Goal: Task Accomplishment & Management: Manage account settings

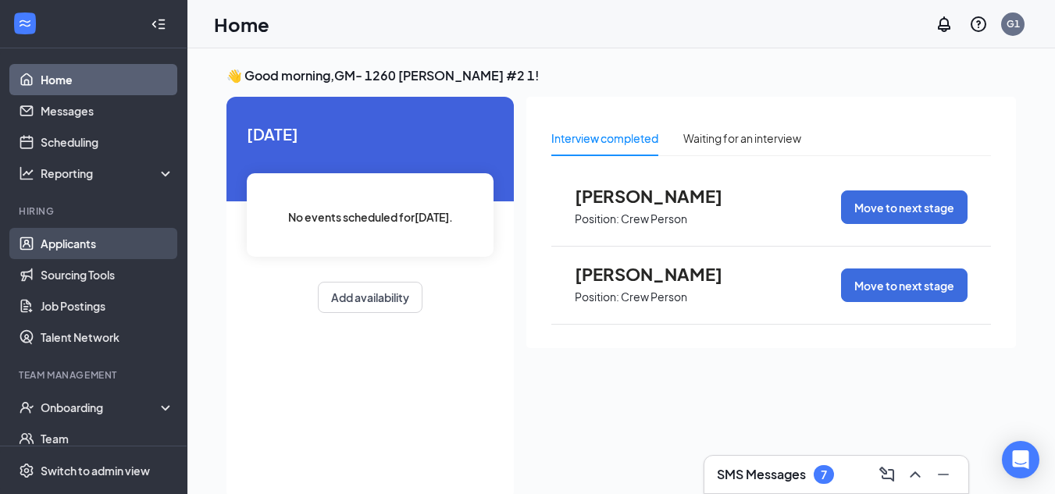
click at [66, 248] on link "Applicants" at bounding box center [107, 243] width 133 height 31
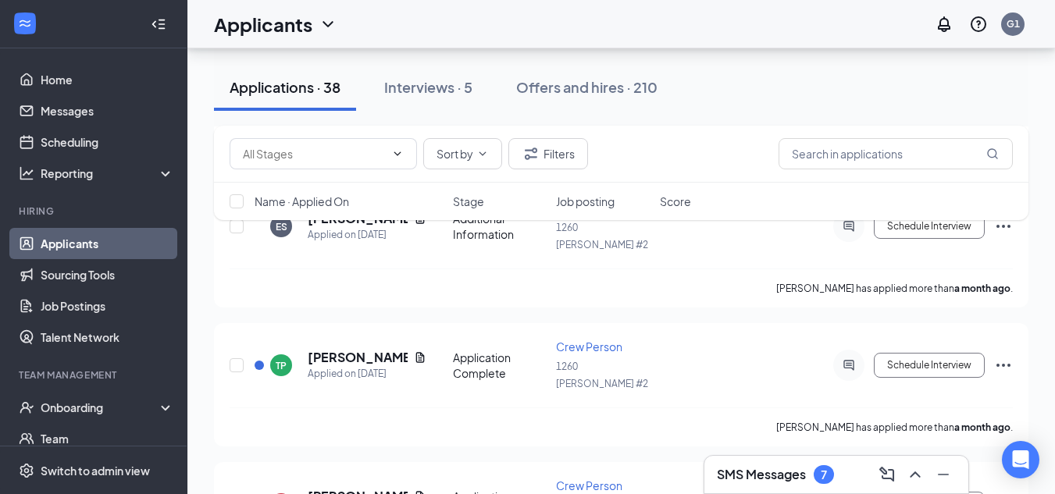
scroll to position [4488, 0]
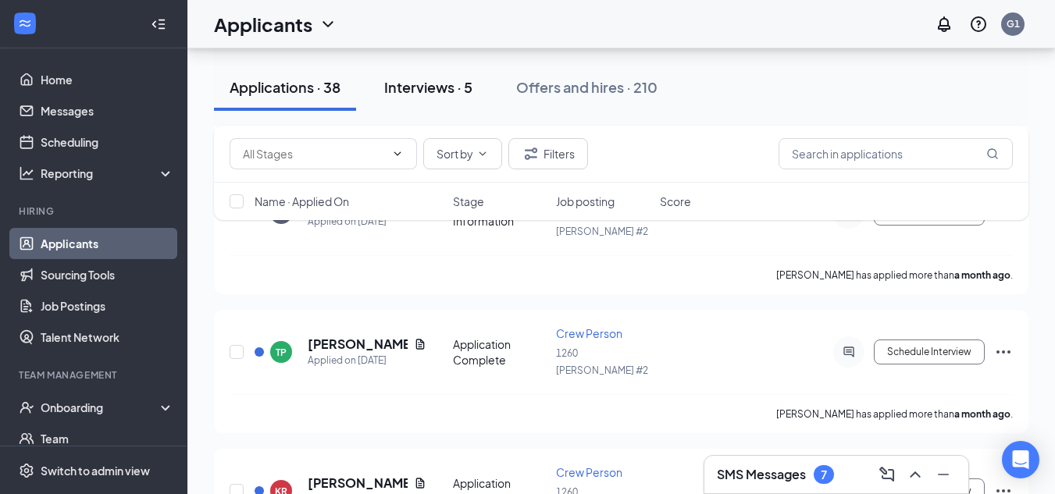
click at [444, 81] on div "Interviews · 5" at bounding box center [428, 87] width 88 height 20
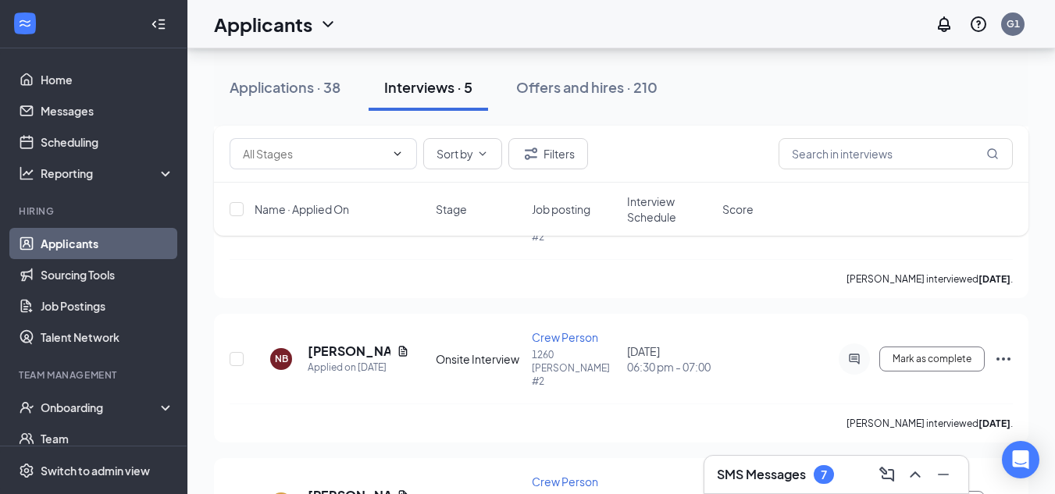
scroll to position [493, 0]
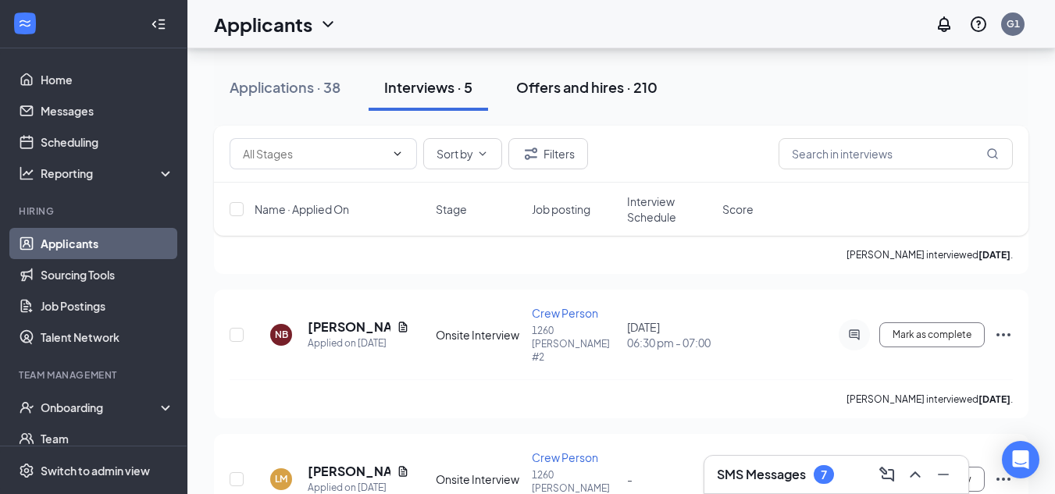
click at [582, 97] on button "Offers and hires · 210" at bounding box center [586, 87] width 173 height 47
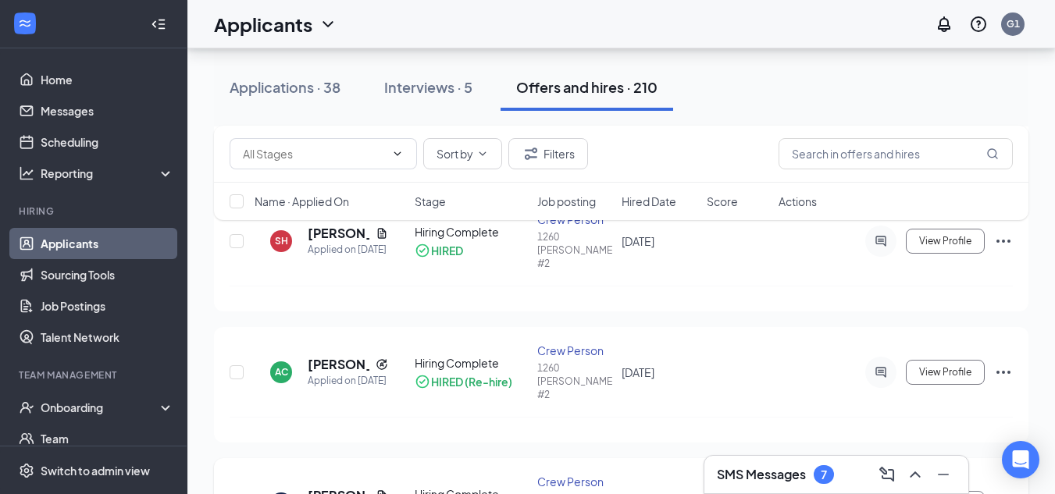
scroll to position [781, 0]
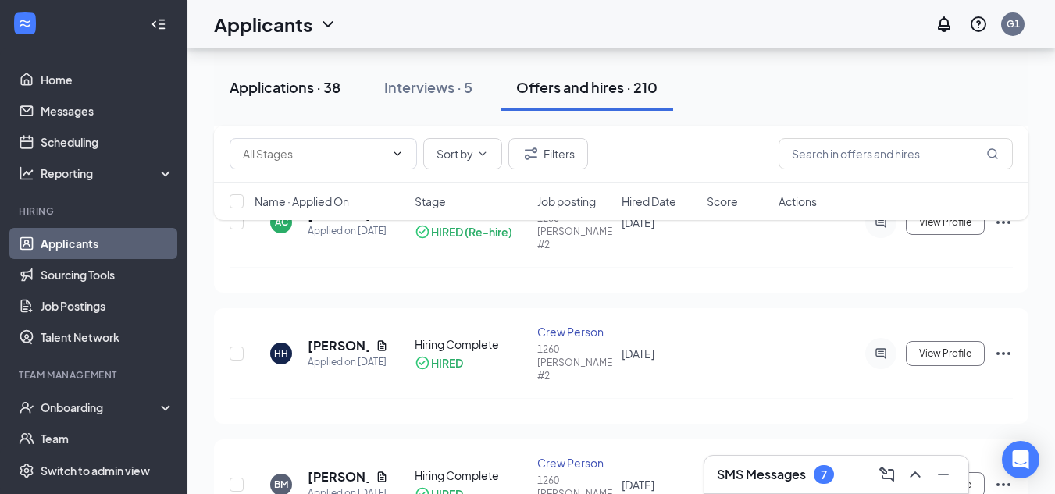
click at [272, 93] on div "Applications · 38" at bounding box center [285, 87] width 111 height 20
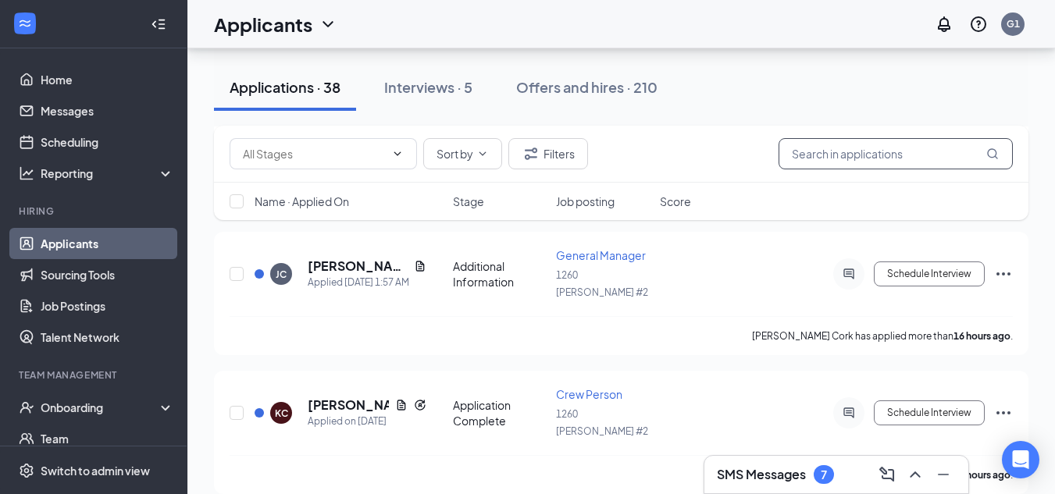
drag, startPoint x: 926, startPoint y: 153, endPoint x: 914, endPoint y: 148, distance: 12.9
click at [921, 151] on input "text" at bounding box center [895, 153] width 234 height 31
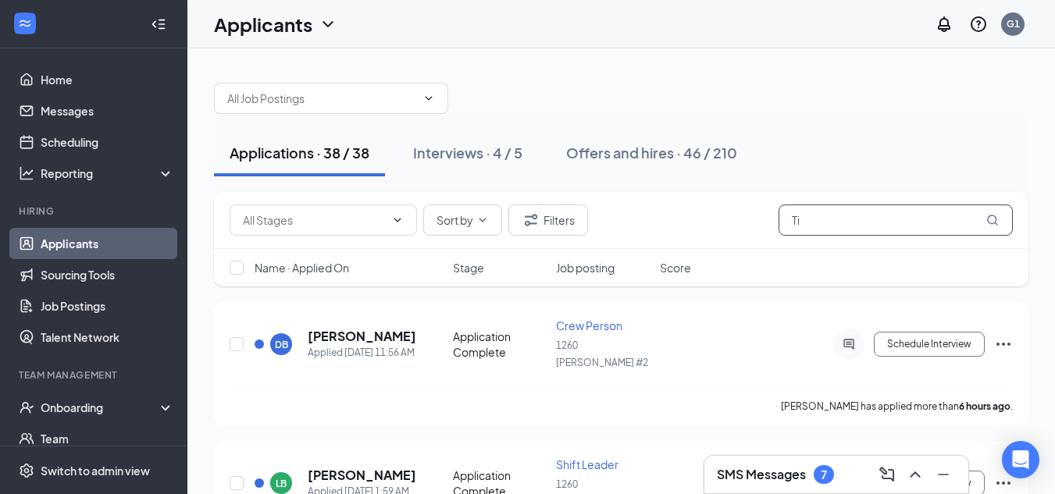
type input "T"
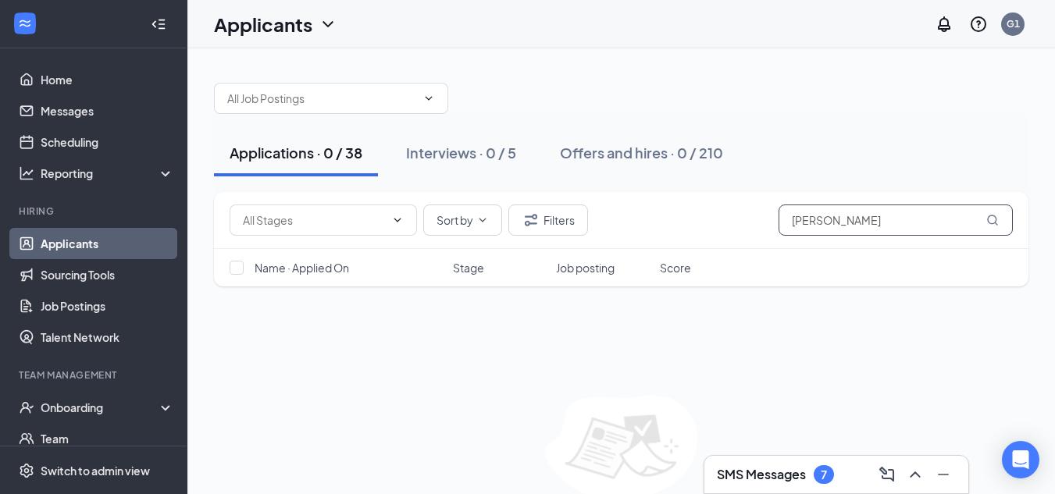
scroll to position [72, 0]
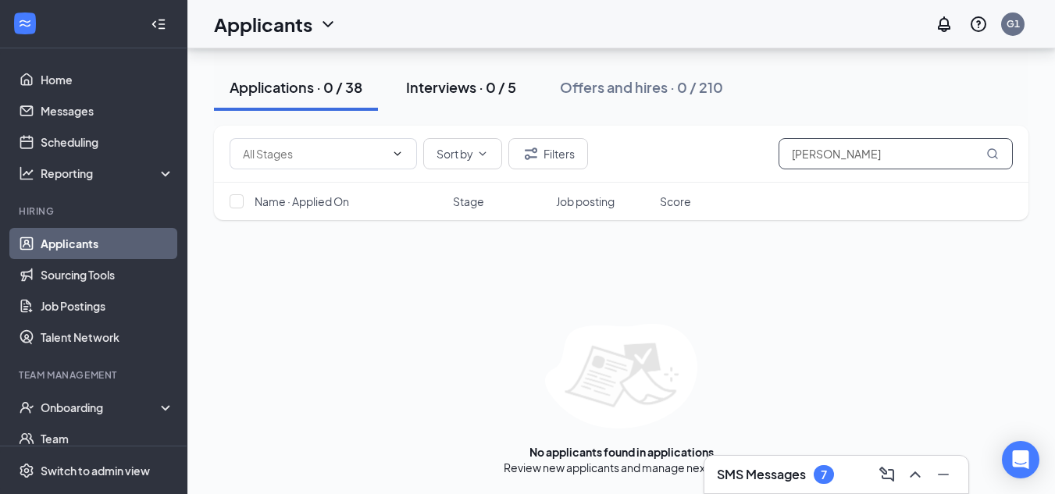
type input "[PERSON_NAME]"
click at [468, 74] on button "Interviews · 0 / 5" at bounding box center [460, 87] width 141 height 47
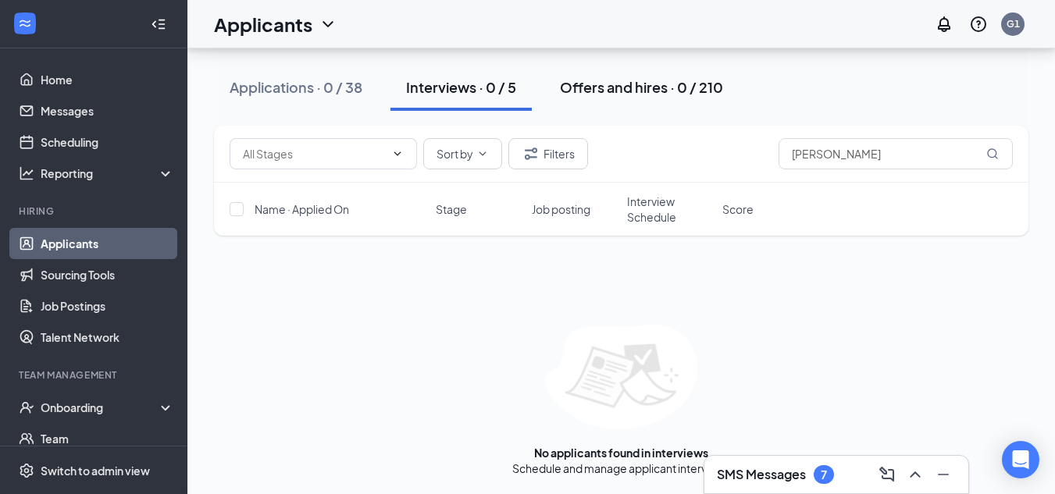
scroll to position [87, 0]
click at [635, 74] on button "Offers and hires · 0 / 210" at bounding box center [641, 87] width 194 height 47
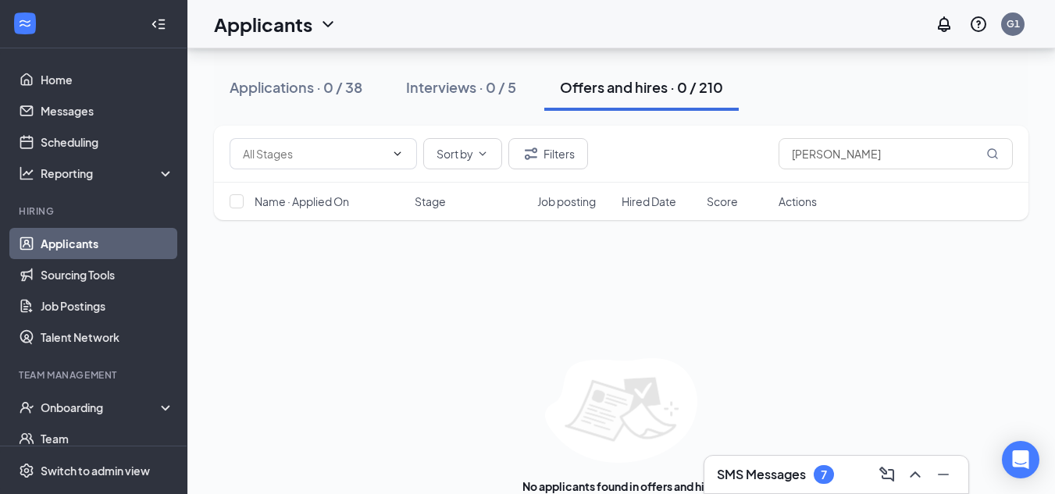
scroll to position [72, 0]
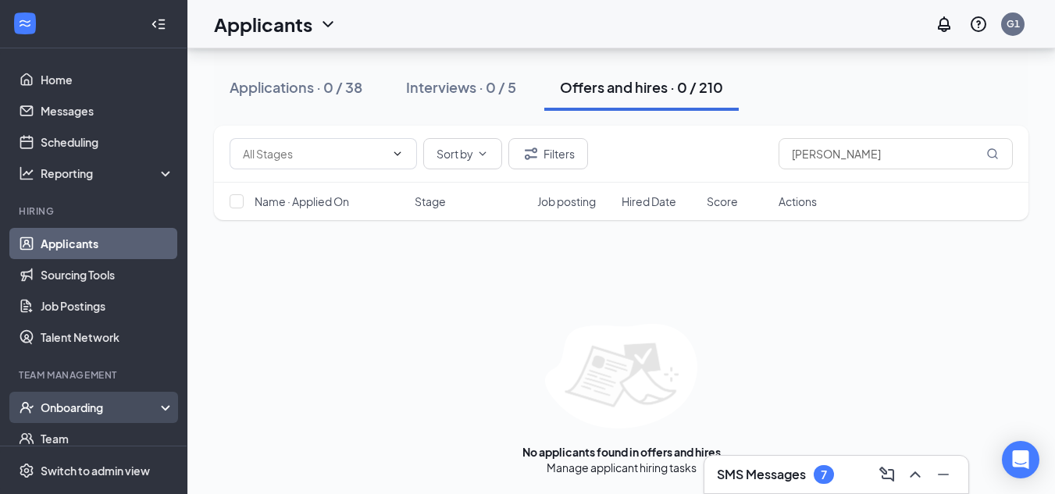
click at [77, 409] on div "Onboarding" at bounding box center [101, 408] width 120 height 16
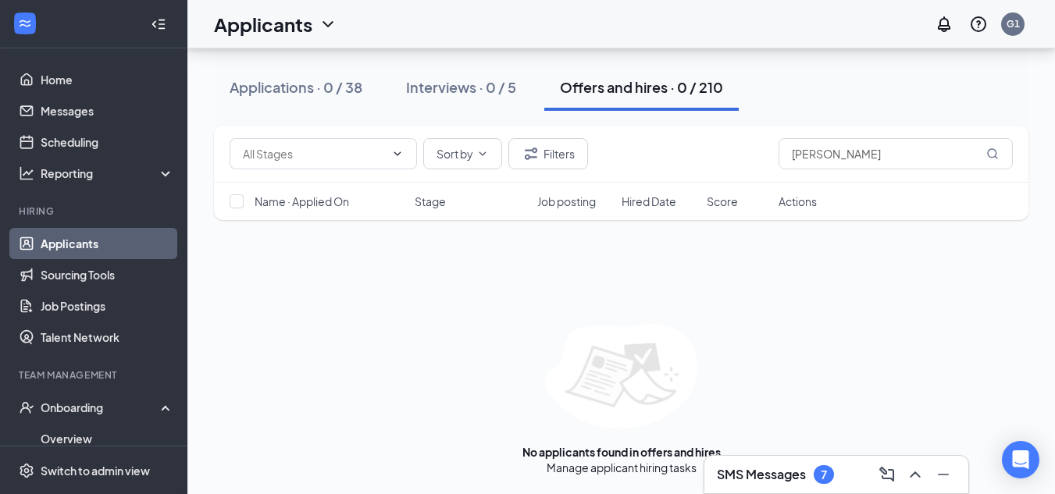
click at [590, 97] on button "Offers and hires · 0 / 210" at bounding box center [641, 87] width 194 height 47
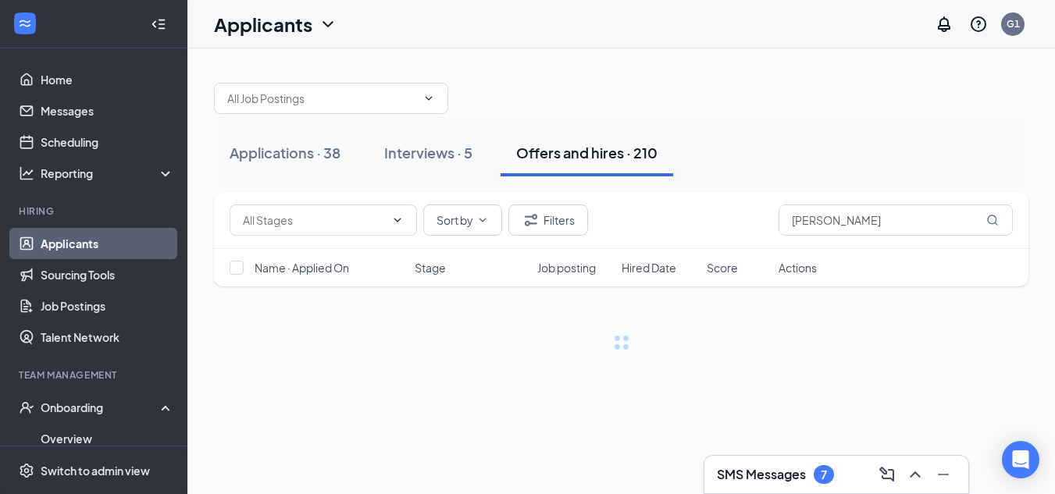
scroll to position [0, 0]
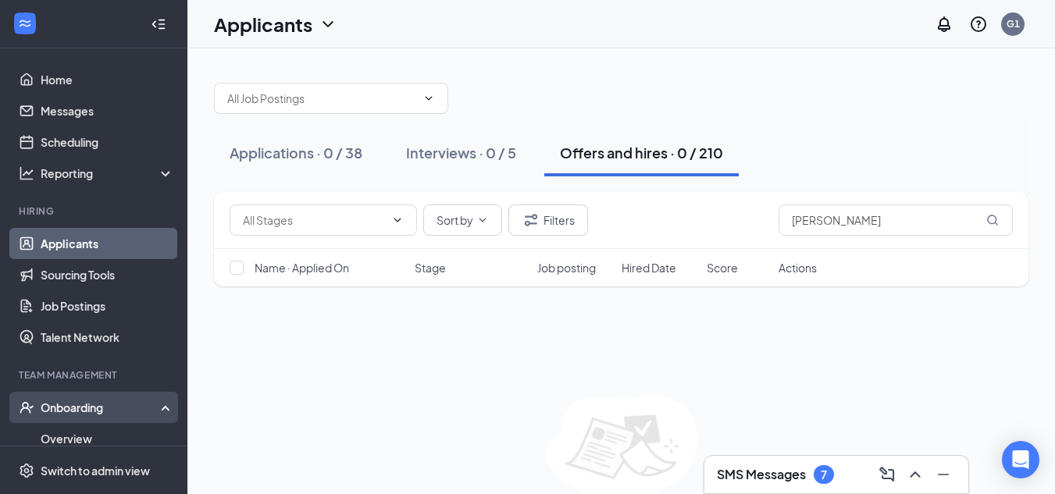
click at [59, 397] on div "Onboarding" at bounding box center [93, 407] width 187 height 31
click at [62, 415] on div "Onboarding" at bounding box center [101, 408] width 120 height 16
click at [59, 433] on link "Overview" at bounding box center [107, 438] width 133 height 31
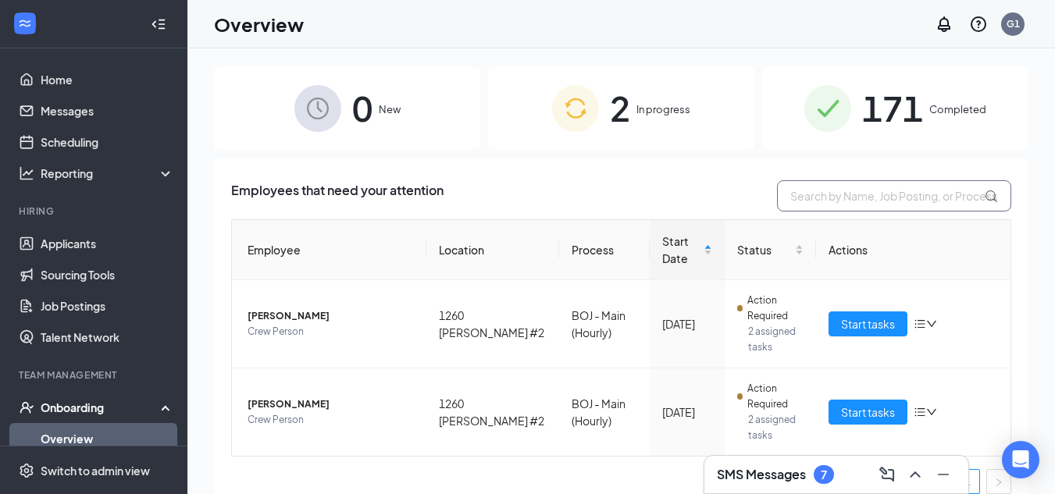
click at [852, 202] on input "text" at bounding box center [894, 195] width 234 height 31
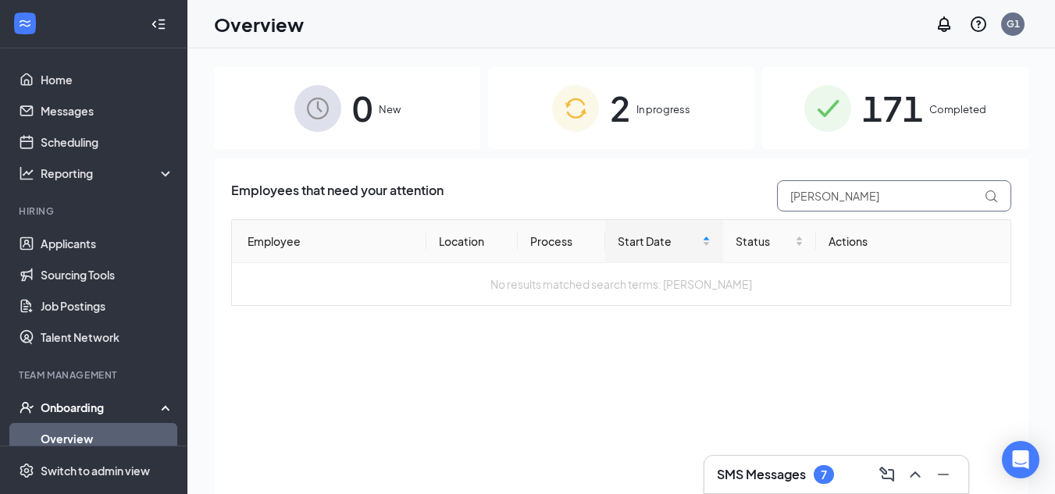
click at [817, 195] on input "[PERSON_NAME]" at bounding box center [894, 195] width 234 height 31
click at [55, 408] on div "Onboarding" at bounding box center [101, 408] width 120 height 16
drag, startPoint x: 845, startPoint y: 197, endPoint x: 770, endPoint y: 201, distance: 75.1
click at [773, 202] on div "[PERSON_NAME]" at bounding box center [890, 195] width 242 height 31
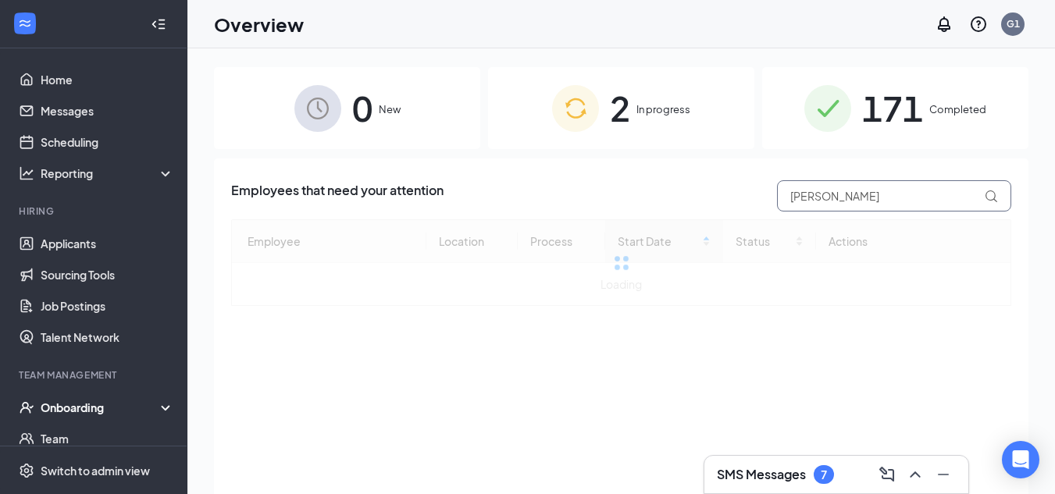
type input "[PERSON_NAME]"
drag, startPoint x: 320, startPoint y: 153, endPoint x: 321, endPoint y: 172, distance: 18.8
drag, startPoint x: 321, startPoint y: 172, endPoint x: 393, endPoint y: 105, distance: 98.3
click at [393, 105] on span "New" at bounding box center [390, 109] width 22 height 16
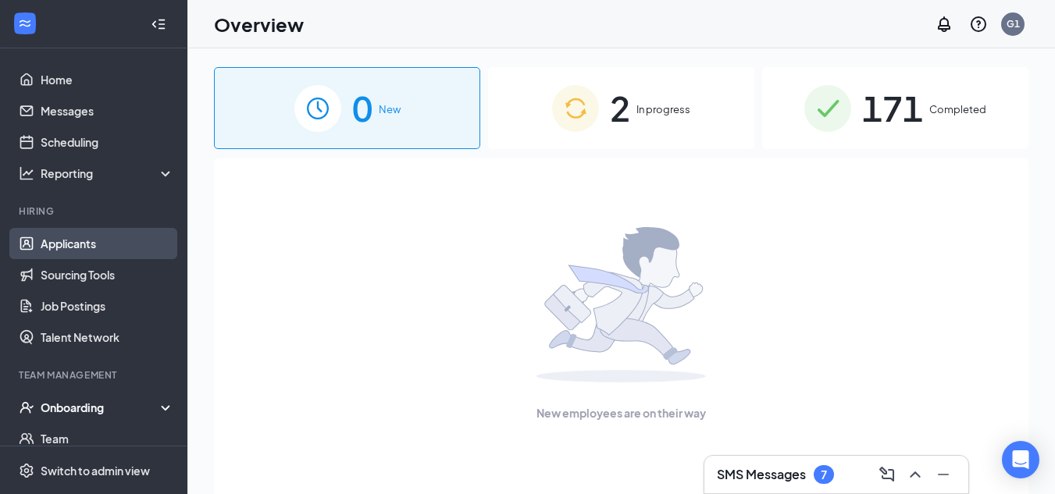
click at [86, 251] on link "Applicants" at bounding box center [107, 243] width 133 height 31
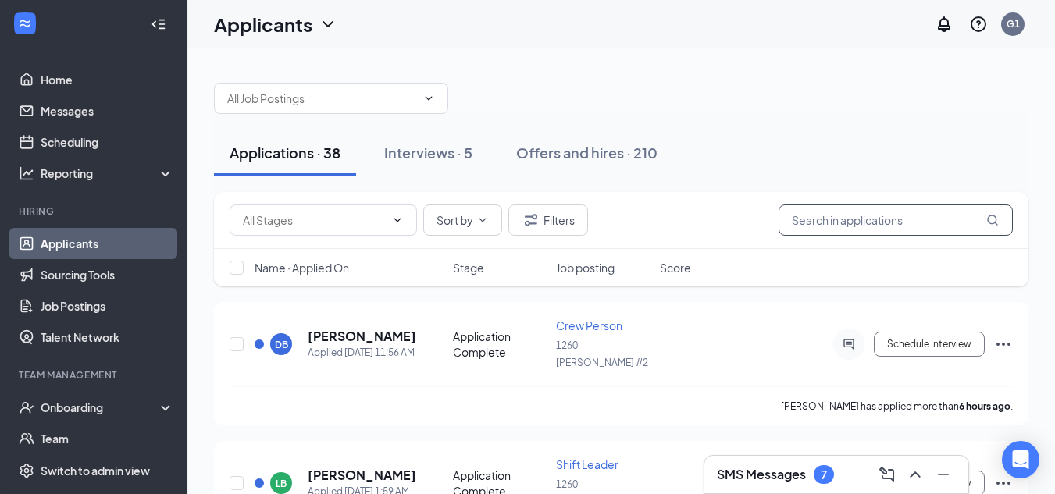
click at [885, 223] on input "text" at bounding box center [895, 220] width 234 height 31
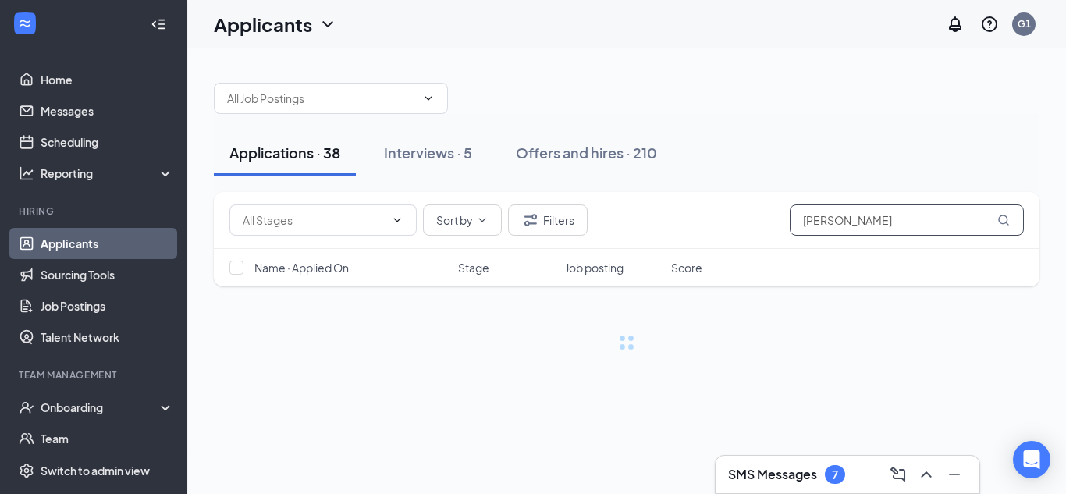
type input "[PERSON_NAME]"
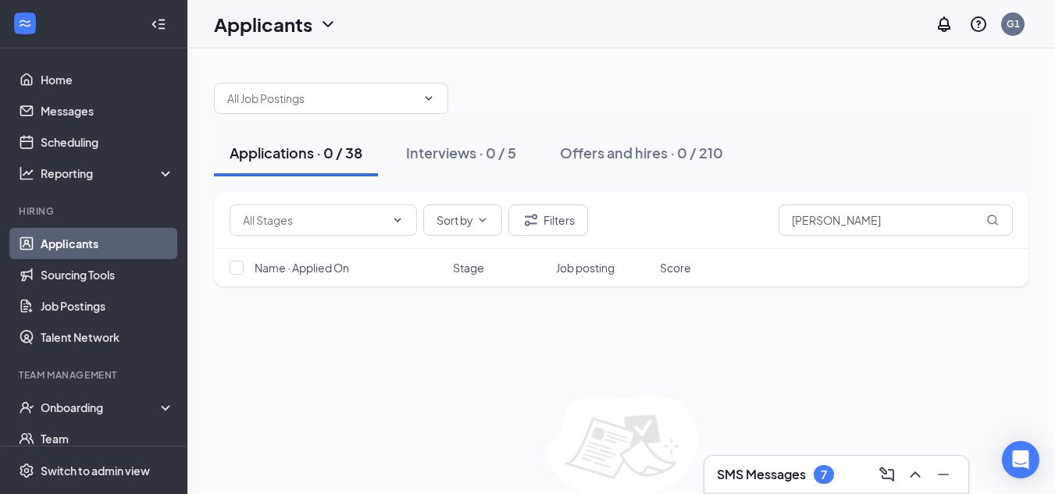
drag, startPoint x: 437, startPoint y: 158, endPoint x: 302, endPoint y: 172, distance: 135.8
click at [436, 158] on div "Interviews · 0 / 5" at bounding box center [461, 153] width 110 height 20
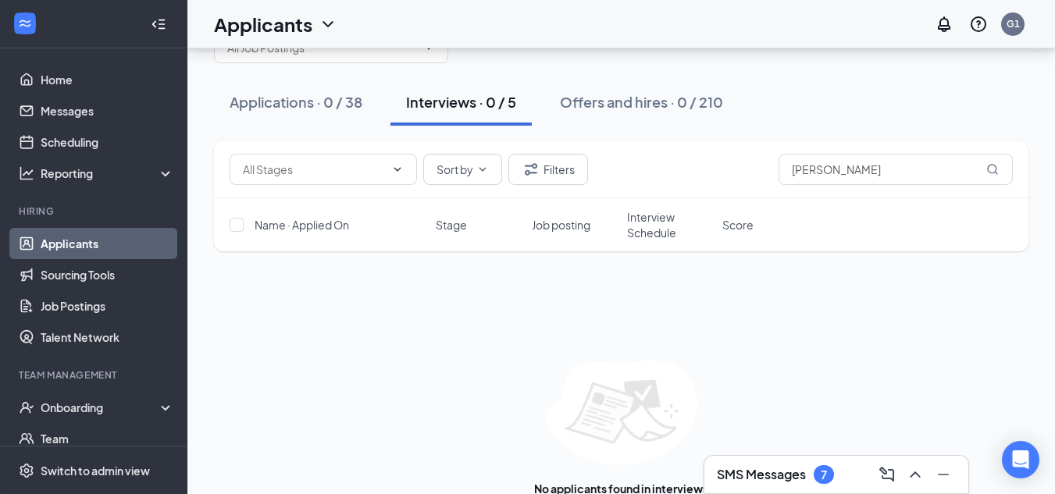
scroll to position [78, 0]
